Goal: Task Accomplishment & Management: Use online tool/utility

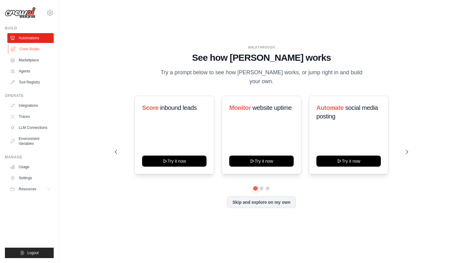
click at [26, 49] on link "Crew Studio" at bounding box center [31, 49] width 46 height 10
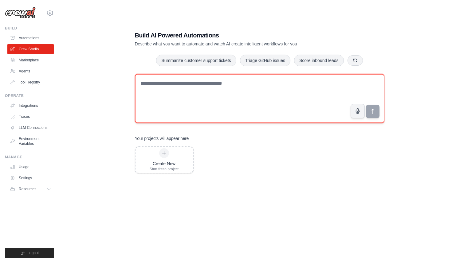
click at [225, 94] on textarea at bounding box center [259, 98] width 249 height 49
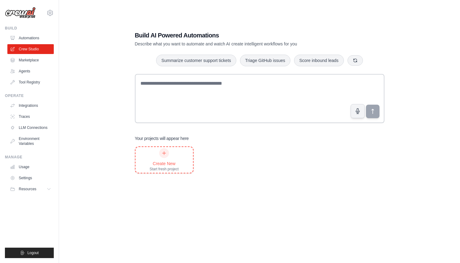
click at [167, 154] on div at bounding box center [164, 153] width 10 height 10
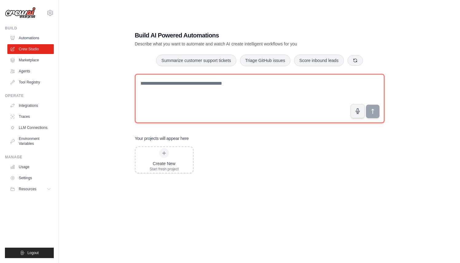
click at [154, 80] on textarea at bounding box center [259, 98] width 249 height 49
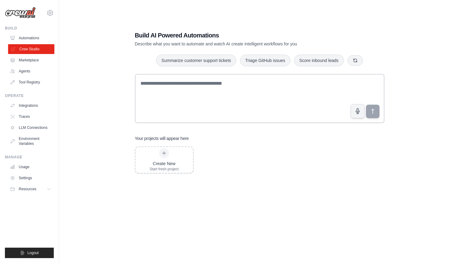
click at [21, 46] on link "Crew Studio" at bounding box center [31, 49] width 46 height 10
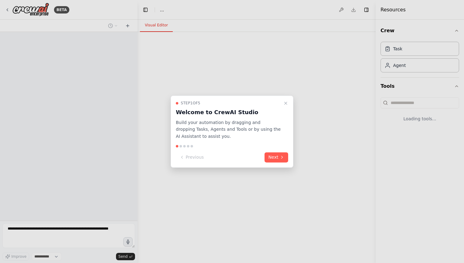
select select "****"
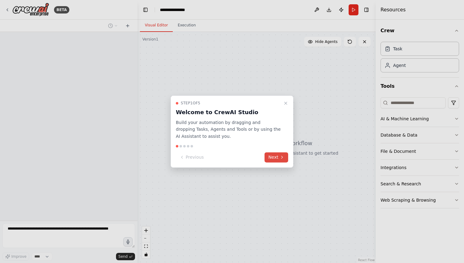
click at [280, 159] on icon at bounding box center [282, 157] width 5 height 5
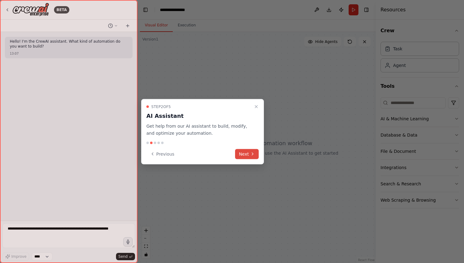
click at [258, 152] on button "Next" at bounding box center [247, 154] width 24 height 10
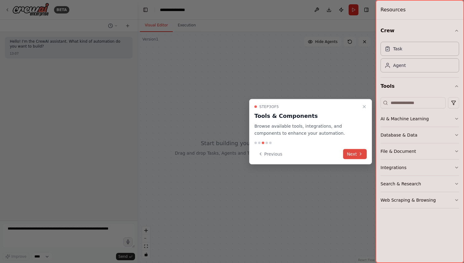
click at [356, 154] on button "Next" at bounding box center [355, 154] width 24 height 10
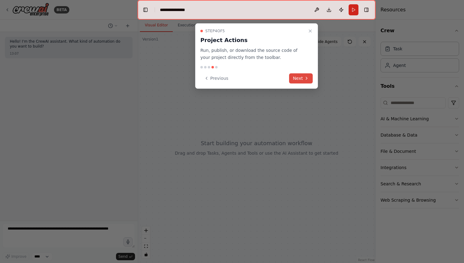
click at [312, 78] on button "Next" at bounding box center [301, 78] width 24 height 10
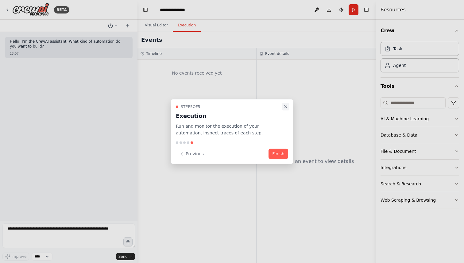
click at [288, 106] on icon "Close walkthrough" at bounding box center [285, 106] width 5 height 5
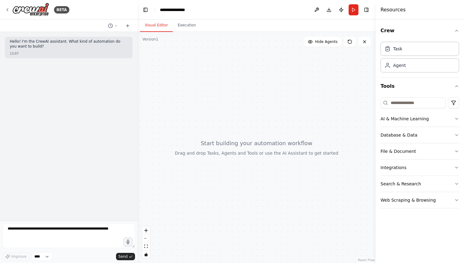
click at [53, 42] on p "Hello! I'm the CrewAI assistant. What kind of automation do you want to build?" at bounding box center [69, 44] width 118 height 10
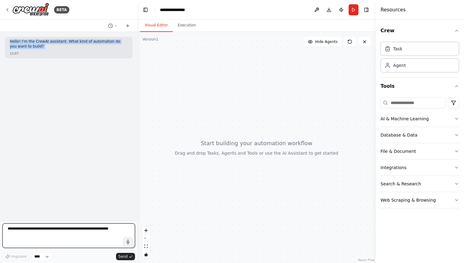
click at [45, 230] on textarea at bounding box center [68, 236] width 133 height 25
paste textarea "**********"
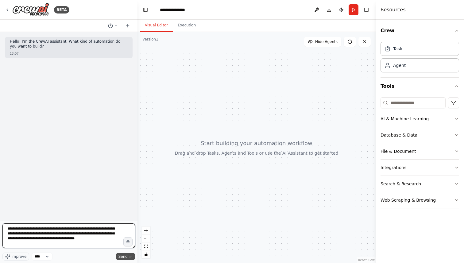
type textarea "**********"
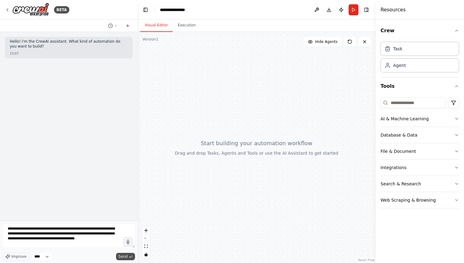
click at [120, 258] on span "Send" at bounding box center [123, 256] width 9 height 5
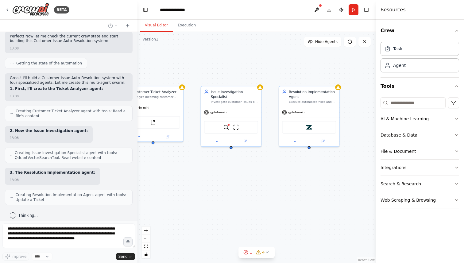
scroll to position [229, 0]
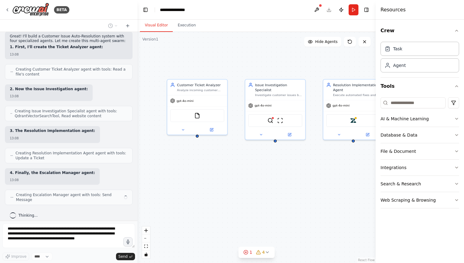
drag, startPoint x: 235, startPoint y: 175, endPoint x: 220, endPoint y: 169, distance: 16.5
click at [220, 169] on div "Customer Ticket Analyzer Analyze incoming customer tickets, categorize the issu…" at bounding box center [257, 147] width 238 height 231
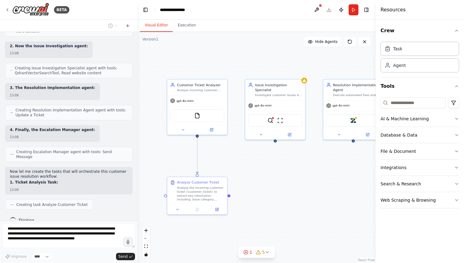
scroll to position [310, 0]
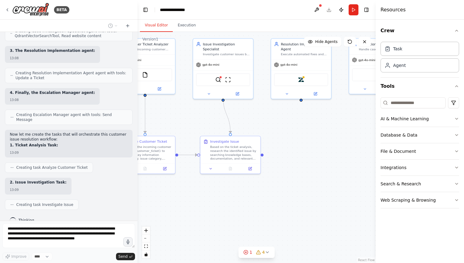
drag, startPoint x: 329, startPoint y: 167, endPoint x: 276, endPoint y: 126, distance: 66.3
click at [276, 126] on div ".deletable-edge-delete-btn { width: 20px; height: 20px; border: 0px solid #ffff…" at bounding box center [257, 147] width 238 height 231
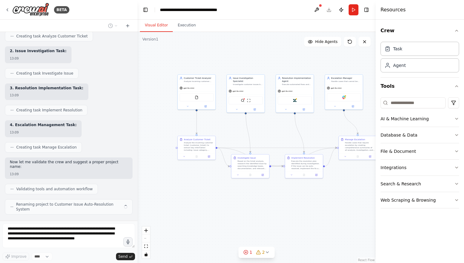
scroll to position [436, 0]
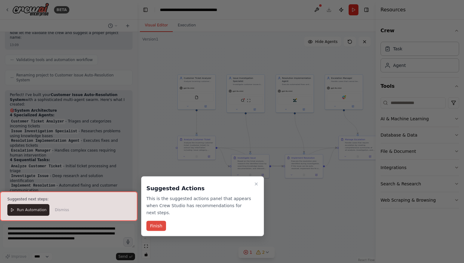
click at [157, 227] on button "Finish" at bounding box center [156, 226] width 20 height 10
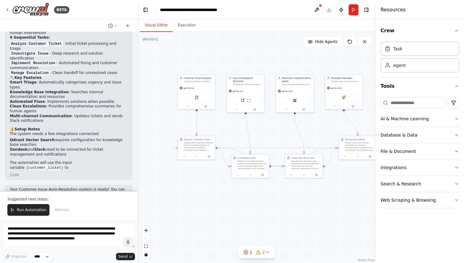
scroll to position [698, 0]
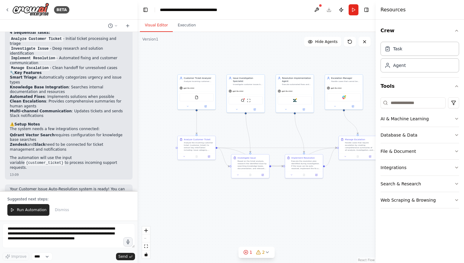
drag, startPoint x: 48, startPoint y: 166, endPoint x: 53, endPoint y: 181, distance: 16.0
click at [53, 185] on div "Your Customer Issue Auto-Resolution system is ready! You can run it to test the…" at bounding box center [69, 198] width 128 height 26
click at [23, 214] on button "Run Automation" at bounding box center [28, 210] width 42 height 12
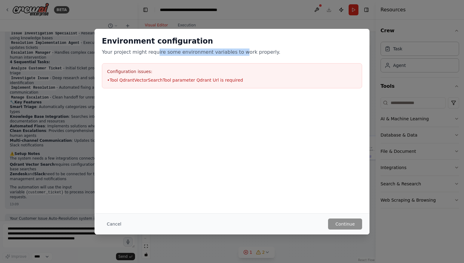
drag, startPoint x: 154, startPoint y: 54, endPoint x: 245, endPoint y: 58, distance: 91.9
click at [245, 58] on div "Environment configuration Your project might require some environment variables…" at bounding box center [232, 62] width 275 height 67
click at [111, 224] on button "Cancel" at bounding box center [114, 224] width 24 height 11
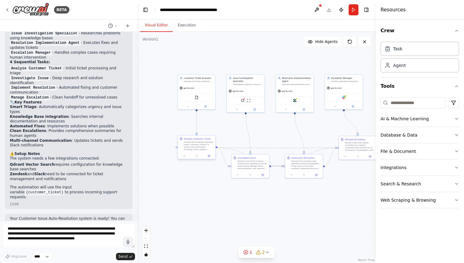
click at [205, 147] on div "Analyze the incoming customer ticket {customer_ticket} to extract key informati…" at bounding box center [199, 146] width 30 height 10
click at [421, 102] on input at bounding box center [413, 102] width 65 height 11
click at [417, 118] on div "AI & Machine Learning" at bounding box center [405, 119] width 48 height 6
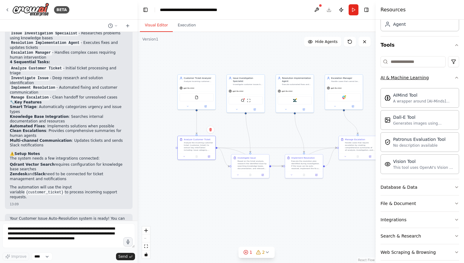
scroll to position [49, 0]
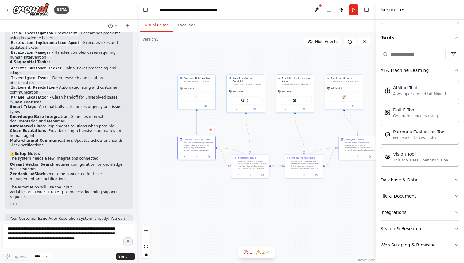
click at [426, 187] on button "Database & Data" at bounding box center [420, 180] width 79 height 16
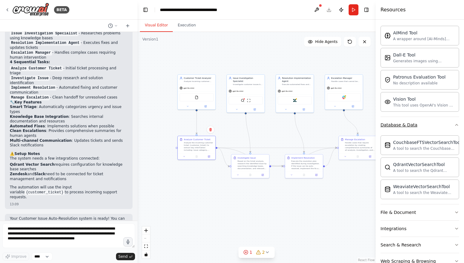
scroll to position [120, 0]
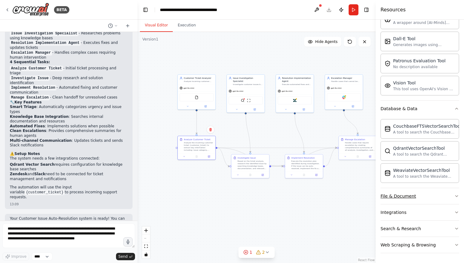
click at [426, 195] on button "File & Document" at bounding box center [420, 196] width 79 height 16
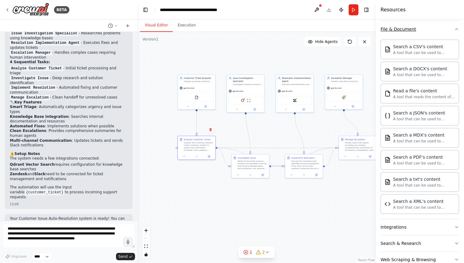
scroll to position [302, 0]
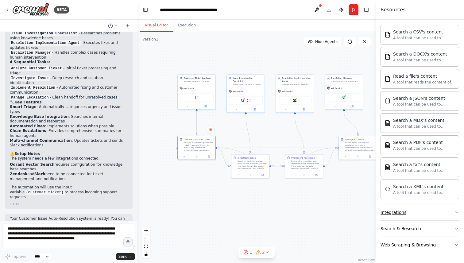
click at [422, 218] on button "Integrations" at bounding box center [420, 213] width 79 height 16
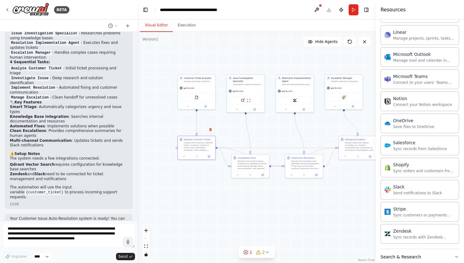
scroll to position [771, 0]
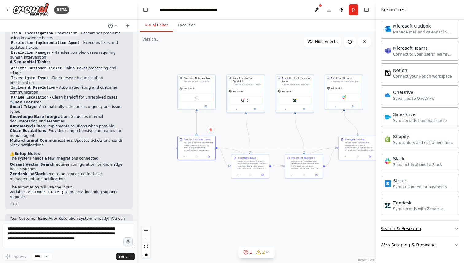
click at [420, 230] on button "Search & Research" at bounding box center [420, 229] width 79 height 16
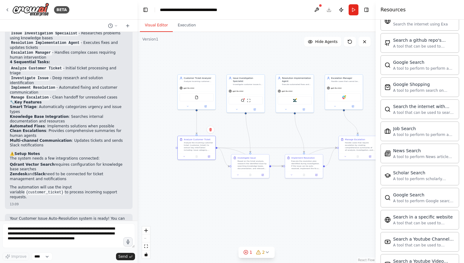
scroll to position [1085, 0]
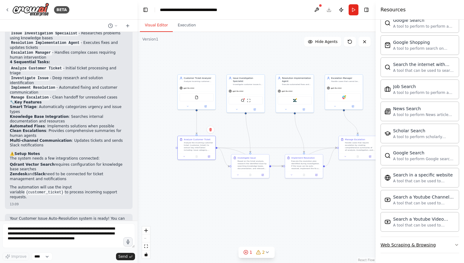
click at [422, 242] on div "Web Scraping & Browsing" at bounding box center [408, 245] width 55 height 6
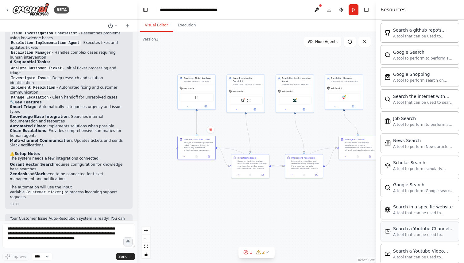
scroll to position [1055, 0]
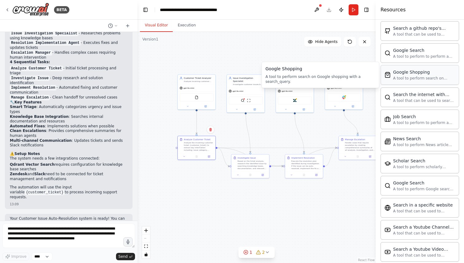
click at [412, 76] on div "A tool to perform search on Google shopping with a search_query." at bounding box center [424, 78] width 62 height 5
click at [415, 70] on div "Google Shopping" at bounding box center [424, 72] width 62 height 6
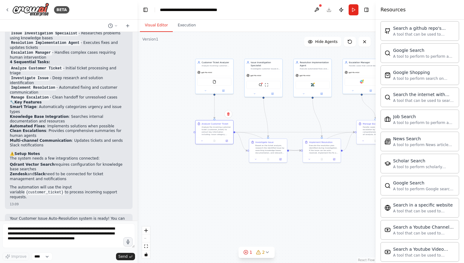
drag, startPoint x: 314, startPoint y: 122, endPoint x: 315, endPoint y: 89, distance: 32.3
click at [315, 89] on div ".deletable-edge-delete-btn { width: 20px; height: 20px; border: 0px solid #ffff…" at bounding box center [257, 147] width 238 height 231
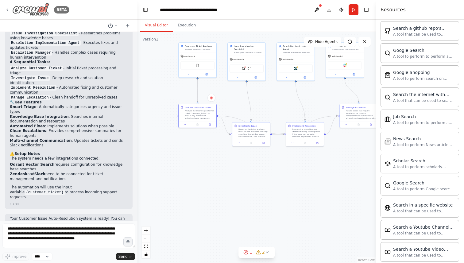
click at [28, 11] on img at bounding box center [30, 10] width 37 height 14
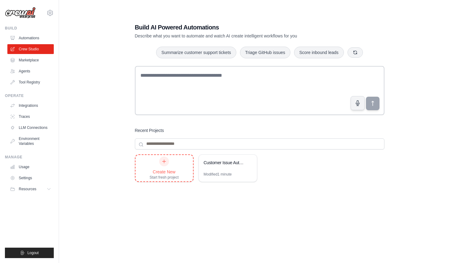
click at [171, 172] on div "Create New" at bounding box center [164, 172] width 29 height 6
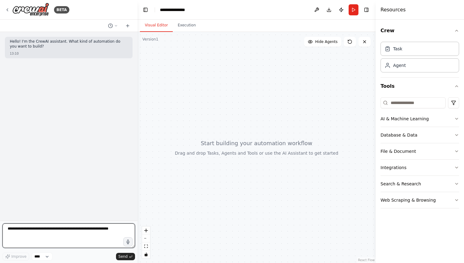
click at [74, 231] on textarea at bounding box center [68, 236] width 133 height 25
type textarea "**********"
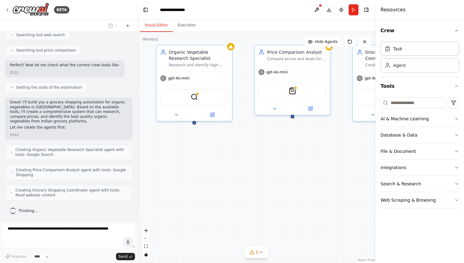
scroll to position [197, 0]
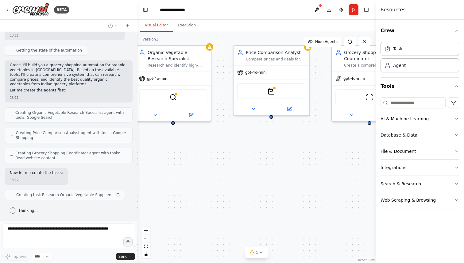
click at [205, 180] on div "Organic Vegetable Research Specialist Research and identify high-quality organi…" at bounding box center [257, 147] width 238 height 231
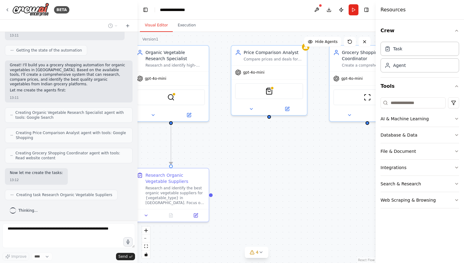
click at [272, 170] on div ".deletable-edge-delete-btn { width: 20px; height: 20px; border: 0px solid #ffff…" at bounding box center [257, 147] width 238 height 231
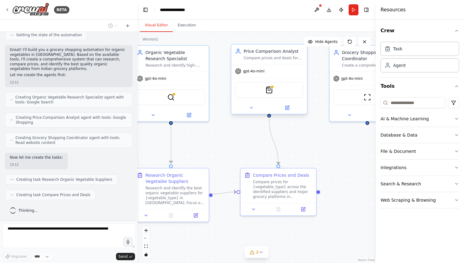
click at [265, 79] on div "SerpApiGoogleShoppingTool" at bounding box center [270, 90] width 76 height 24
click at [288, 112] on div at bounding box center [270, 108] width 76 height 12
click at [288, 107] on icon at bounding box center [288, 107] width 3 height 3
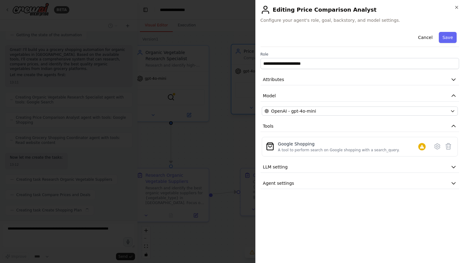
scroll to position [227, 0]
click at [316, 141] on div "Google Shopping" at bounding box center [339, 144] width 122 height 6
click at [311, 162] on button "LLM setting" at bounding box center [360, 167] width 199 height 11
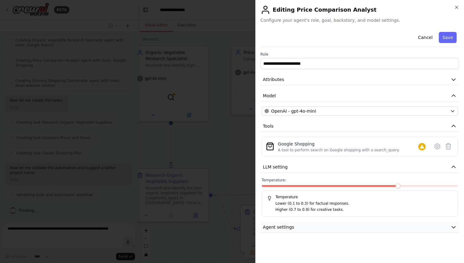
click at [290, 227] on span "Agent settings" at bounding box center [278, 227] width 31 height 6
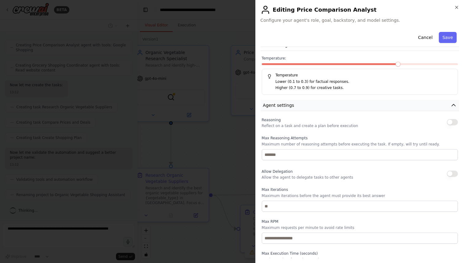
scroll to position [139, 0]
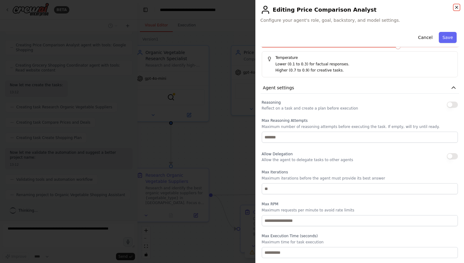
click at [456, 7] on icon "button" at bounding box center [456, 7] width 5 height 5
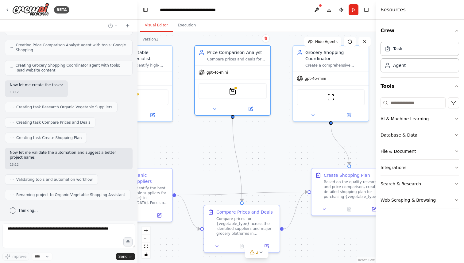
drag, startPoint x: 208, startPoint y: 150, endPoint x: 172, endPoint y: 150, distance: 36.2
click at [172, 150] on div ".deletable-edge-delete-btn { width: 20px; height: 20px; border: 0px solid #ffff…" at bounding box center [257, 147] width 238 height 231
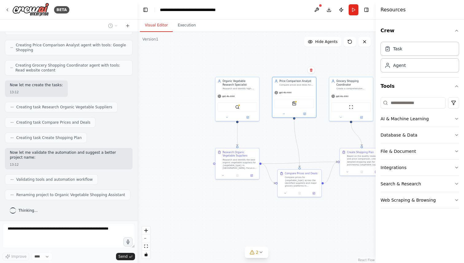
drag, startPoint x: 184, startPoint y: 170, endPoint x: 266, endPoint y: 149, distance: 84.4
click at [266, 150] on div ".deletable-edge-delete-btn { width: 20px; height: 20px; border: 0px solid #ffff…" at bounding box center [257, 147] width 238 height 231
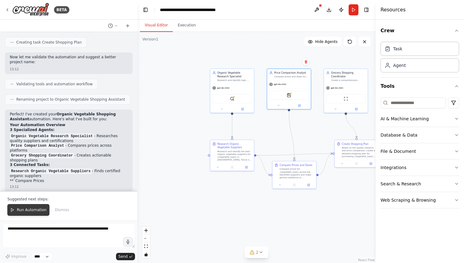
click at [34, 209] on span "Run Automation" at bounding box center [32, 210] width 30 height 5
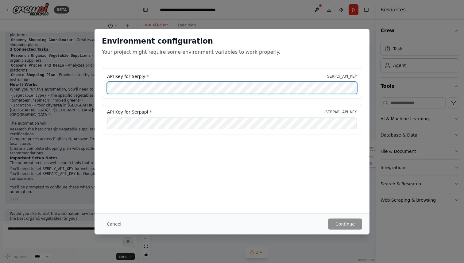
scroll to position [500, 0]
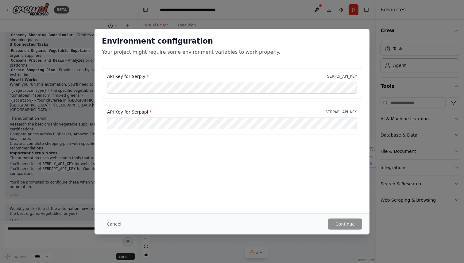
click at [329, 76] on p "SERPLY_API_KEY" at bounding box center [342, 76] width 30 height 5
copy p "SERPLY_API_KEY"
click at [344, 222] on button "Continue" at bounding box center [345, 224] width 34 height 11
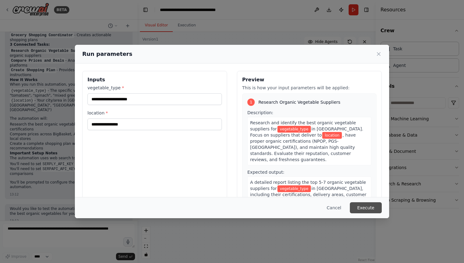
click at [365, 207] on button "Execute" at bounding box center [366, 207] width 32 height 11
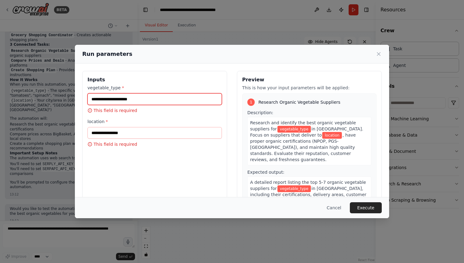
click at [158, 96] on input "vegetable_type *" at bounding box center [155, 99] width 135 height 12
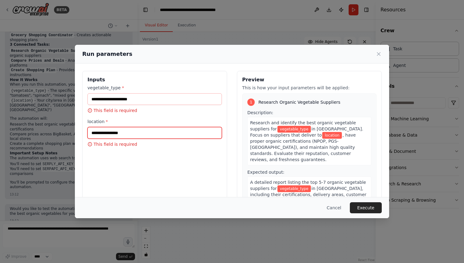
click at [135, 131] on input "location *" at bounding box center [155, 133] width 135 height 12
type input "*********"
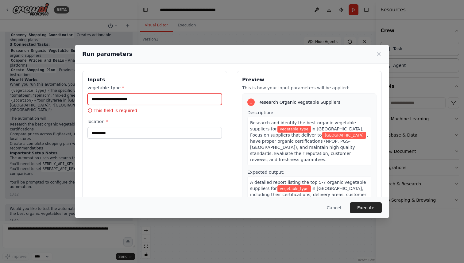
click at [137, 98] on input "vegetable_type *" at bounding box center [155, 99] width 135 height 12
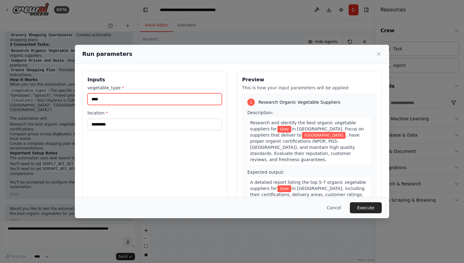
type input "*****"
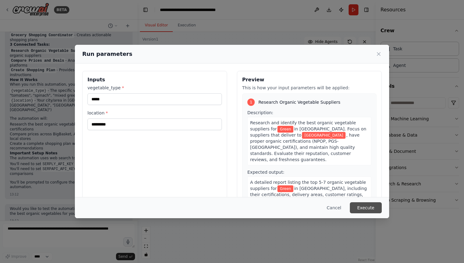
click at [359, 209] on button "Execute" at bounding box center [366, 207] width 32 height 11
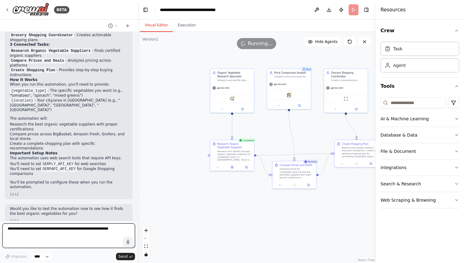
click at [47, 232] on textarea at bounding box center [68, 236] width 133 height 25
type textarea "*"
type textarea "***"
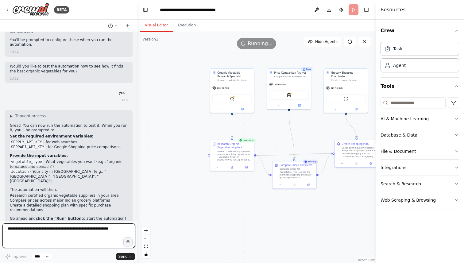
scroll to position [648, 0]
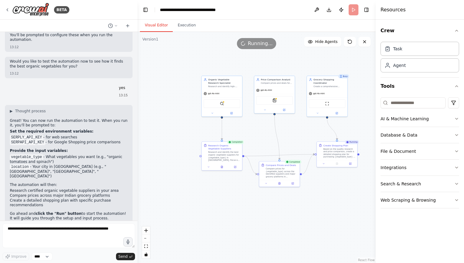
drag, startPoint x: 276, startPoint y: 209, endPoint x: 211, endPoint y: 192, distance: 67.0
click at [211, 192] on div ".deletable-edge-delete-btn { width: 20px; height: 20px; border: 0px solid #ffff…" at bounding box center [257, 147] width 238 height 231
